Goal: Transaction & Acquisition: Obtain resource

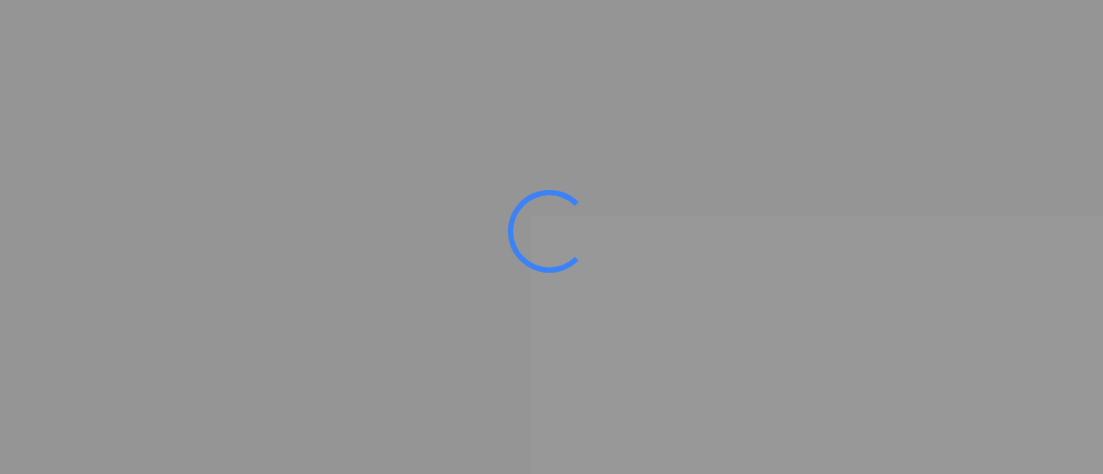
drag, startPoint x: 708, startPoint y: 467, endPoint x: 1013, endPoint y: 457, distance: 305.2
click at [976, 465] on div at bounding box center [551, 237] width 1103 height 474
click at [1023, 454] on ms-splash-screen at bounding box center [551, 237] width 1103 height 474
click at [971, 438] on ms-splash-screen at bounding box center [551, 237] width 1103 height 474
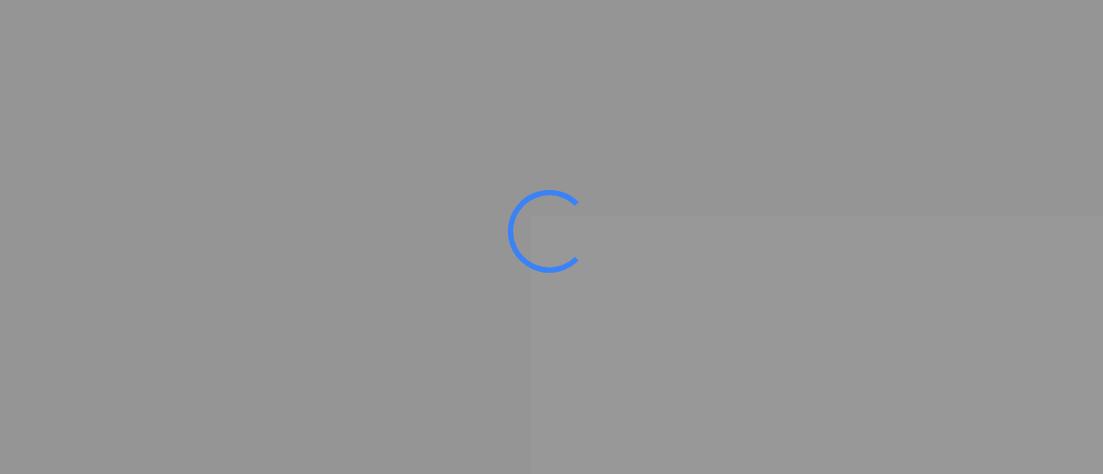
click at [971, 438] on ms-splash-screen at bounding box center [551, 237] width 1103 height 474
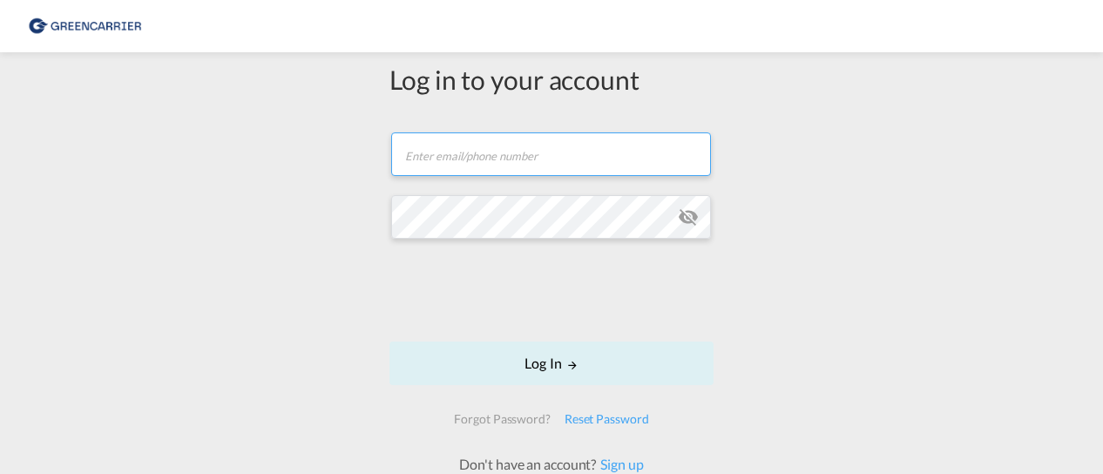
click at [491, 162] on input "text" at bounding box center [551, 154] width 320 height 44
type input "iqra.ghous.bibi@hecksher.com"
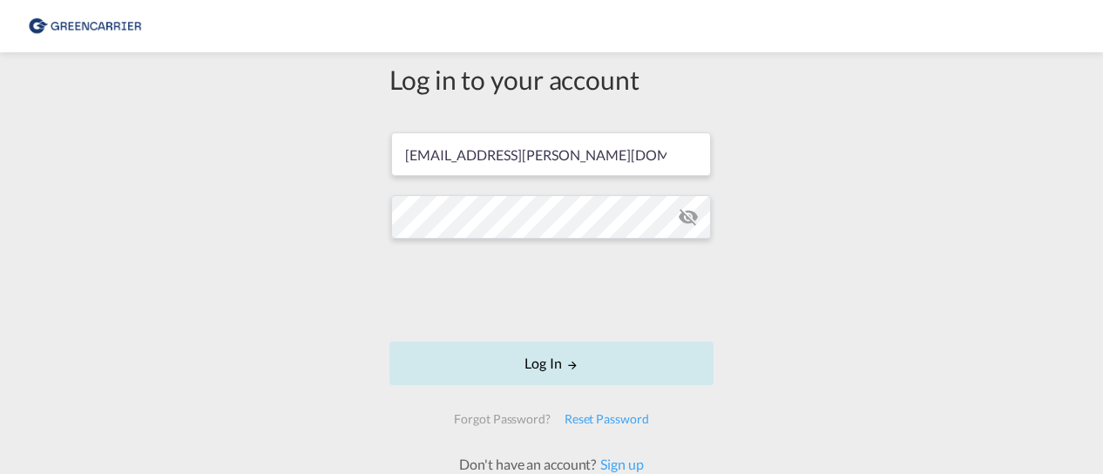
click at [572, 367] on button "Log In" at bounding box center [552, 364] width 324 height 44
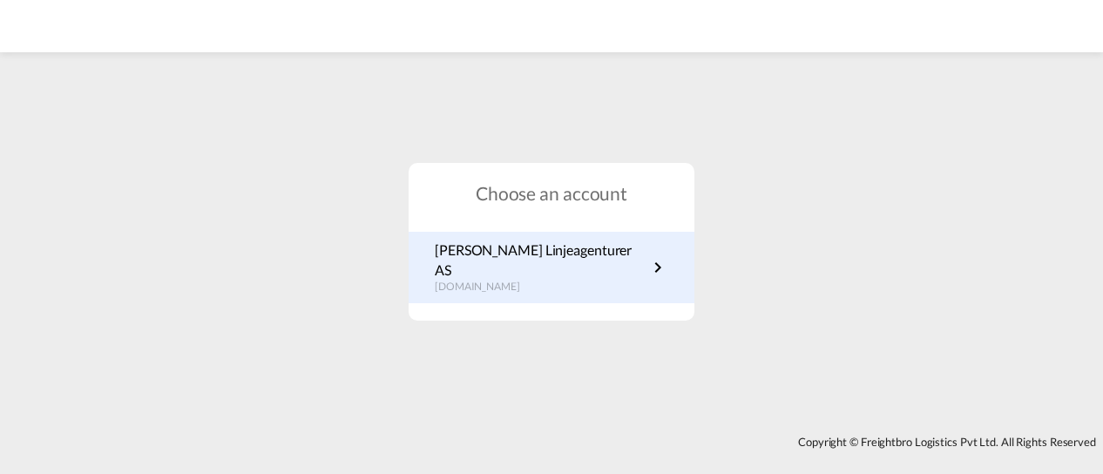
click at [605, 253] on link "Hecksher Linjeagenturer AS no.portal.greencarrier.com" at bounding box center [552, 268] width 234 height 54
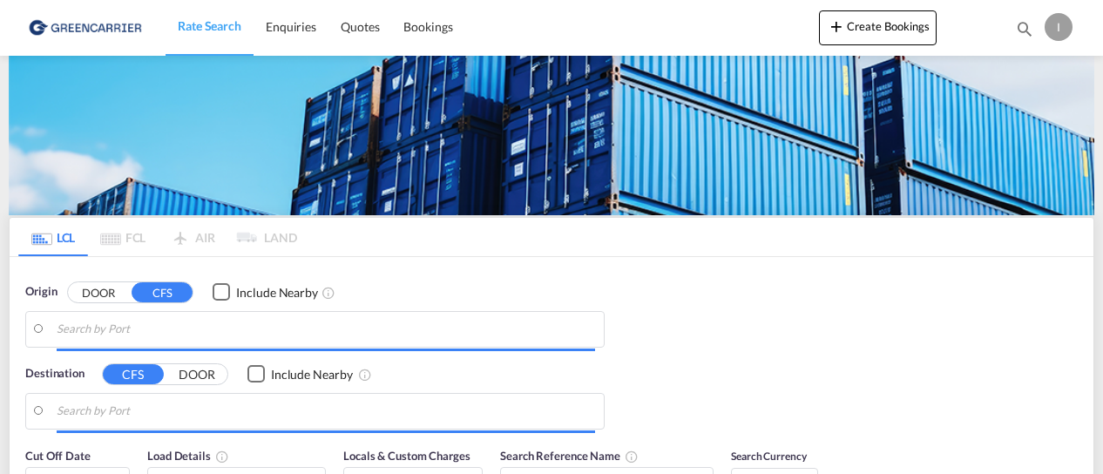
type input "Oslo, NOOSL"
type input "Busan, KRPUS"
